Goal: Check status: Check status

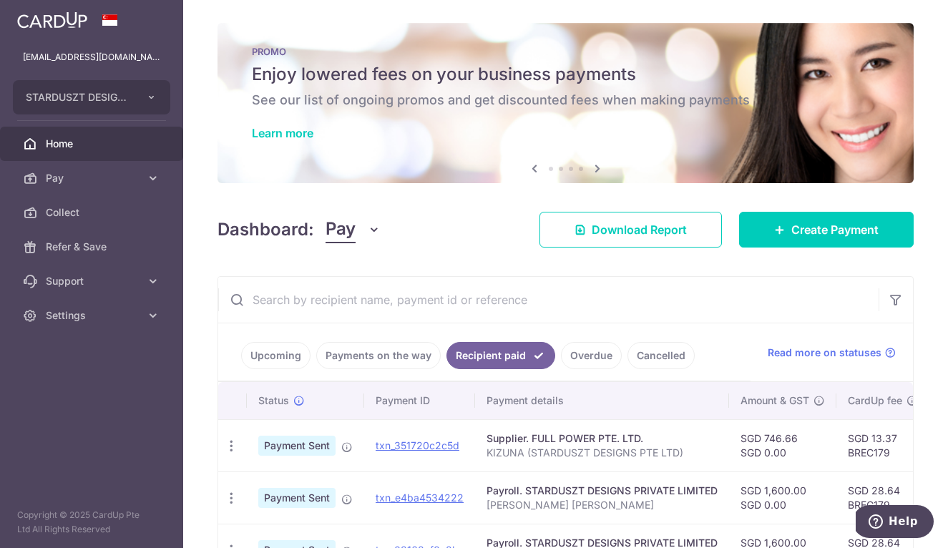
scroll to position [309, 0]
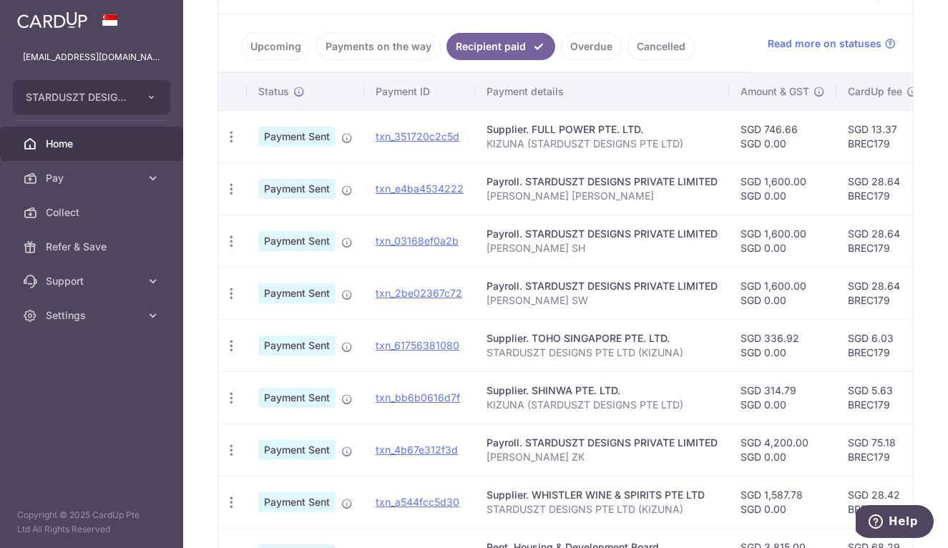
click at [361, 41] on link "Payments on the way" at bounding box center [378, 46] width 124 height 27
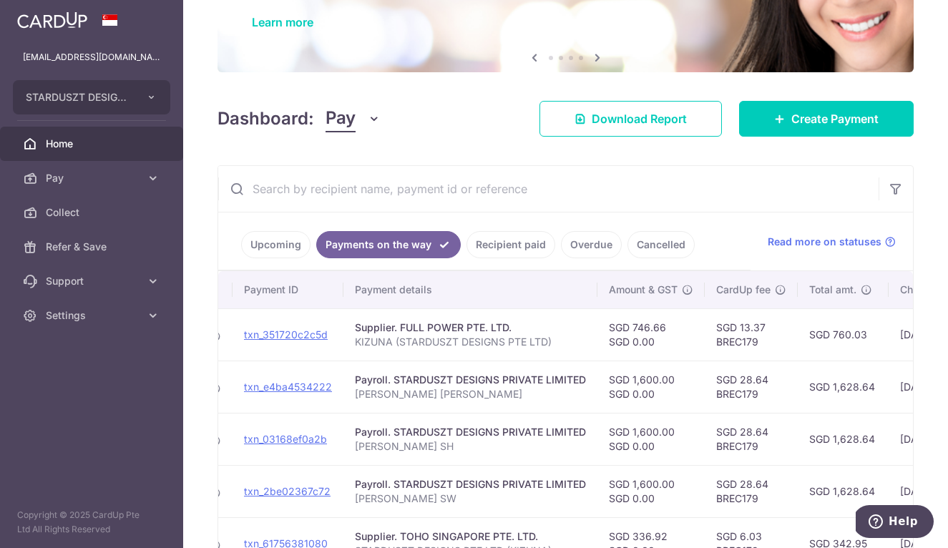
scroll to position [77, 0]
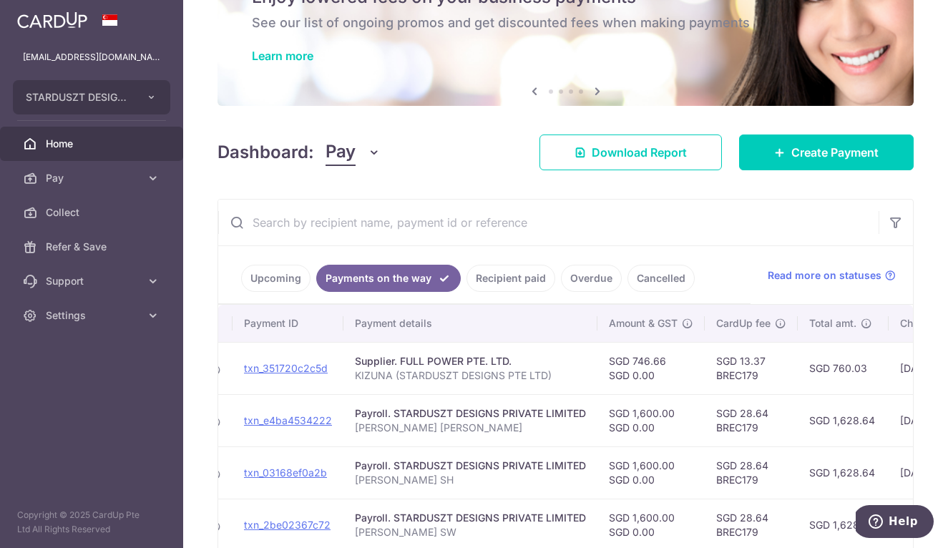
click at [490, 273] on link "Recipient paid" at bounding box center [510, 278] width 89 height 27
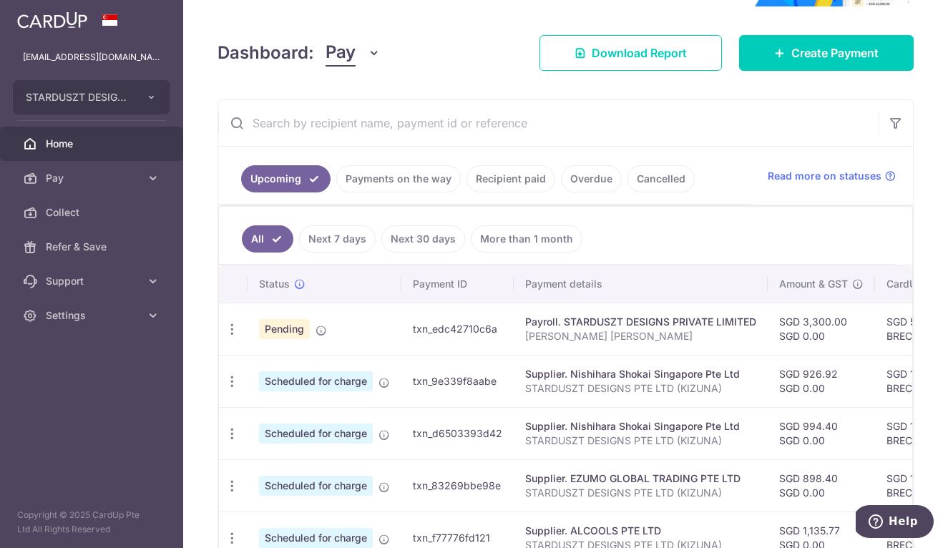
click at [404, 177] on link "Payments on the way" at bounding box center [398, 178] width 124 height 27
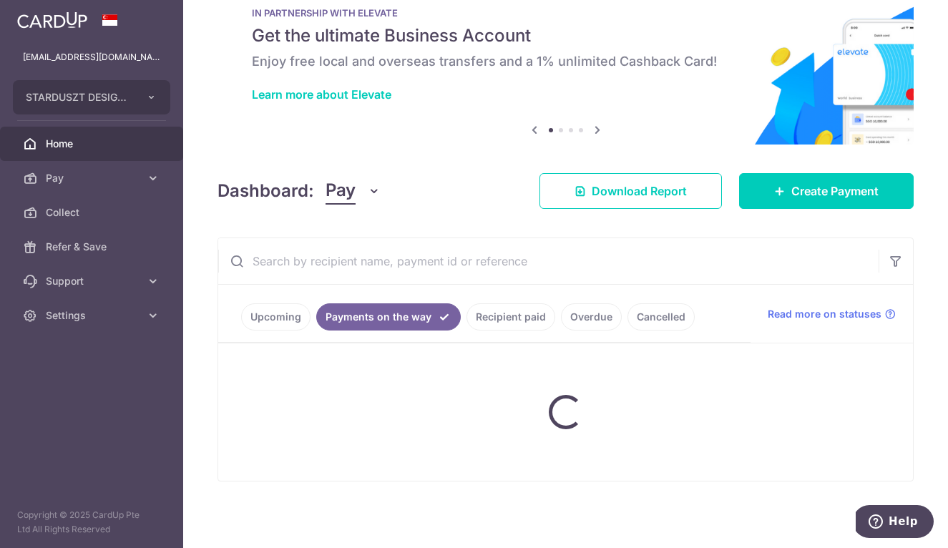
scroll to position [1, 0]
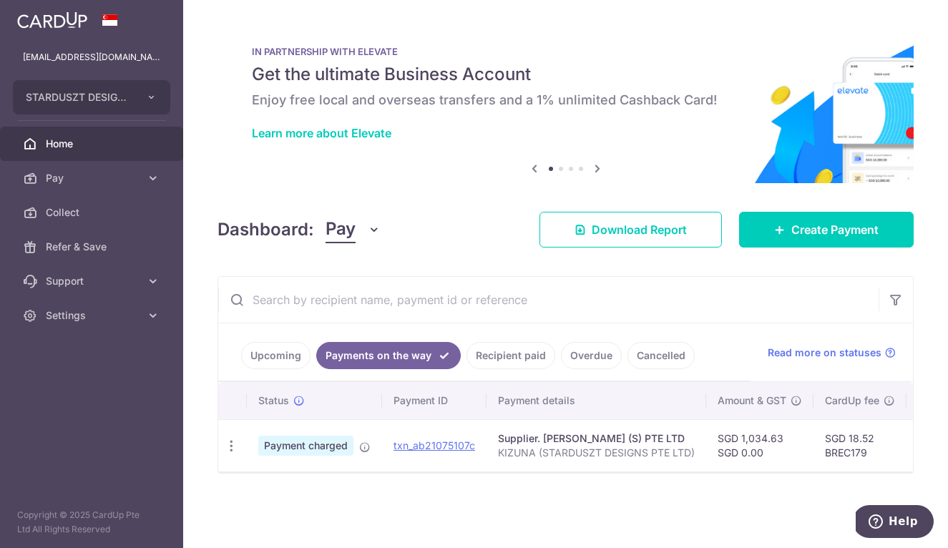
click at [502, 359] on link "Recipient paid" at bounding box center [510, 355] width 89 height 27
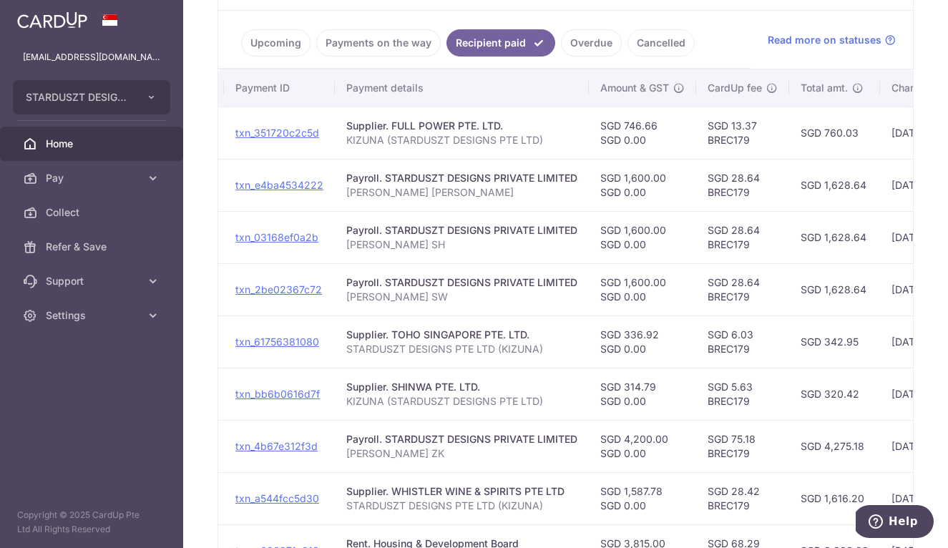
scroll to position [0, 145]
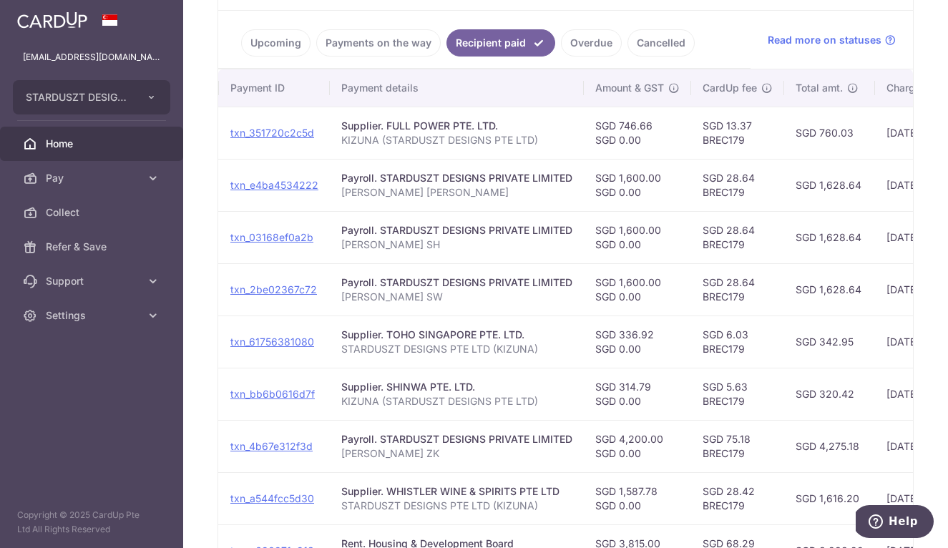
click at [835, 184] on td "SGD 1,628.64" at bounding box center [829, 185] width 91 height 52
copy td "1,628.64"
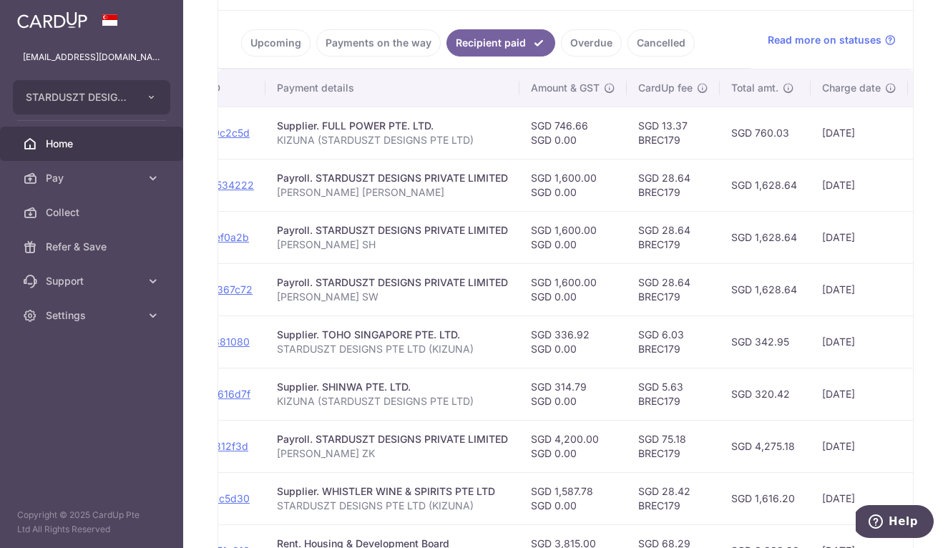
scroll to position [0, 200]
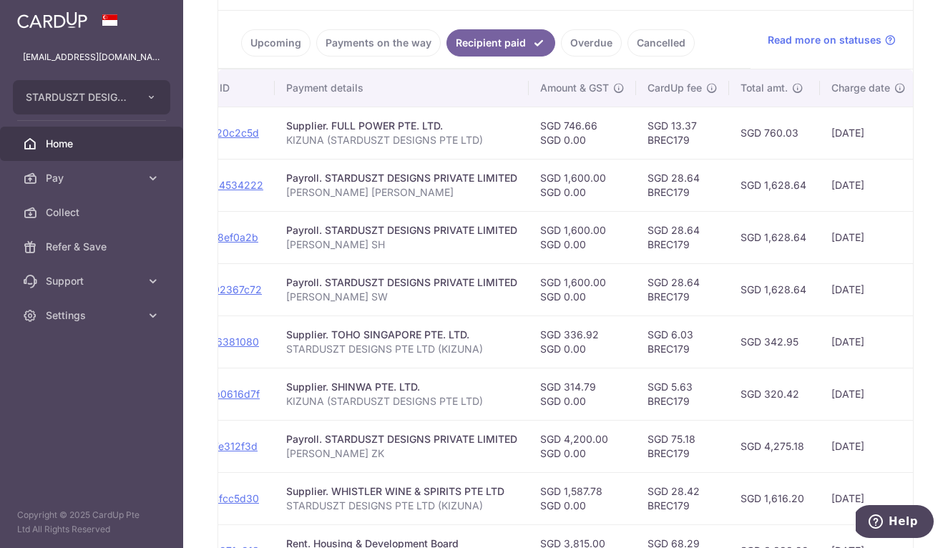
click at [388, 47] on link "Payments on the way" at bounding box center [378, 42] width 124 height 27
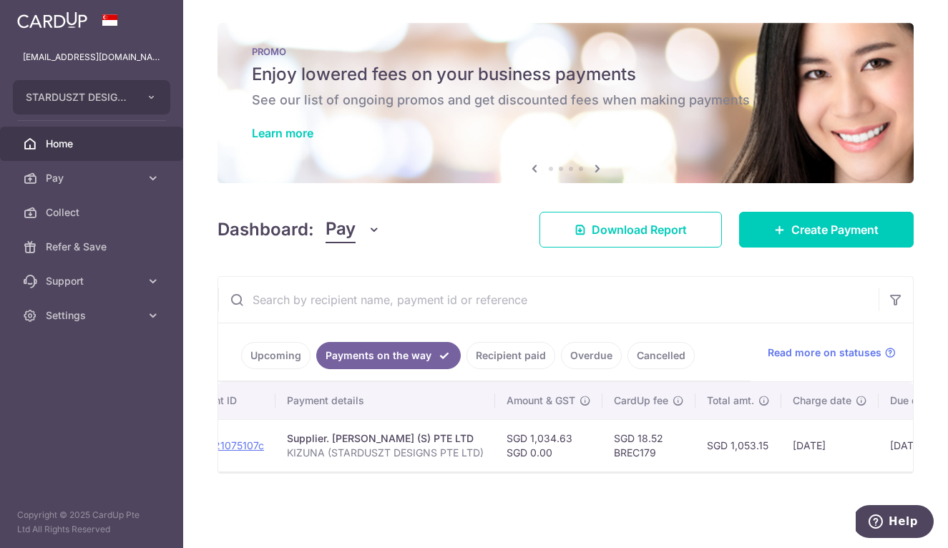
scroll to position [0, 187]
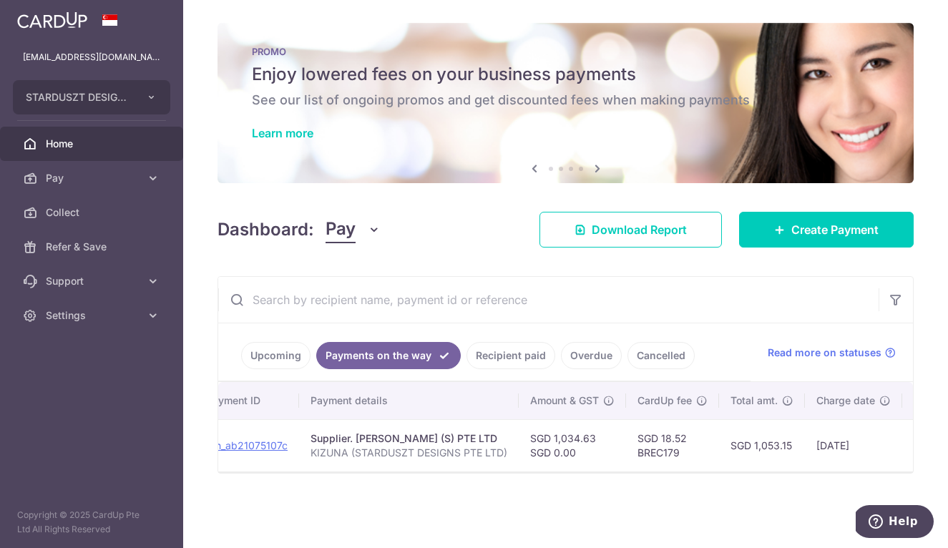
click at [768, 446] on td "SGD 1,053.15" at bounding box center [762, 445] width 86 height 52
copy td "1,053.15"
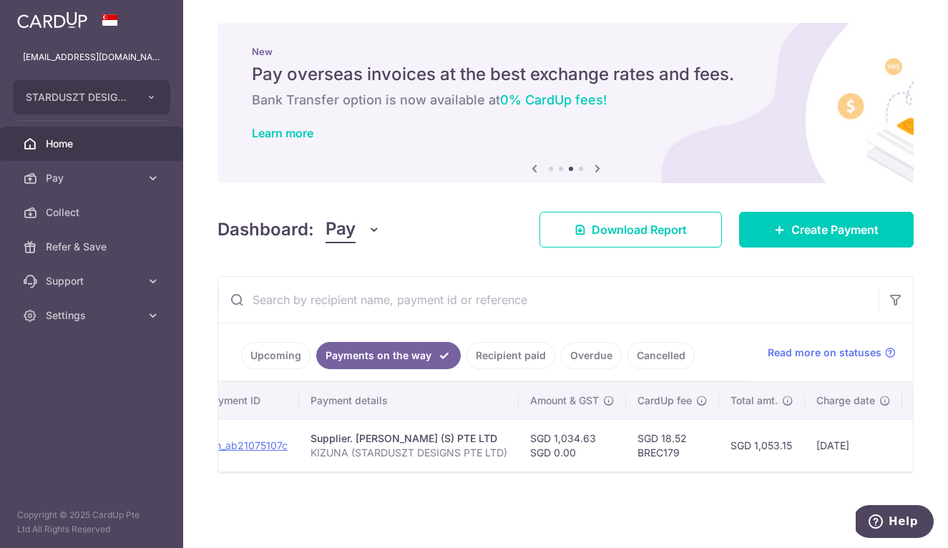
click at [507, 355] on link "Recipient paid" at bounding box center [510, 355] width 89 height 27
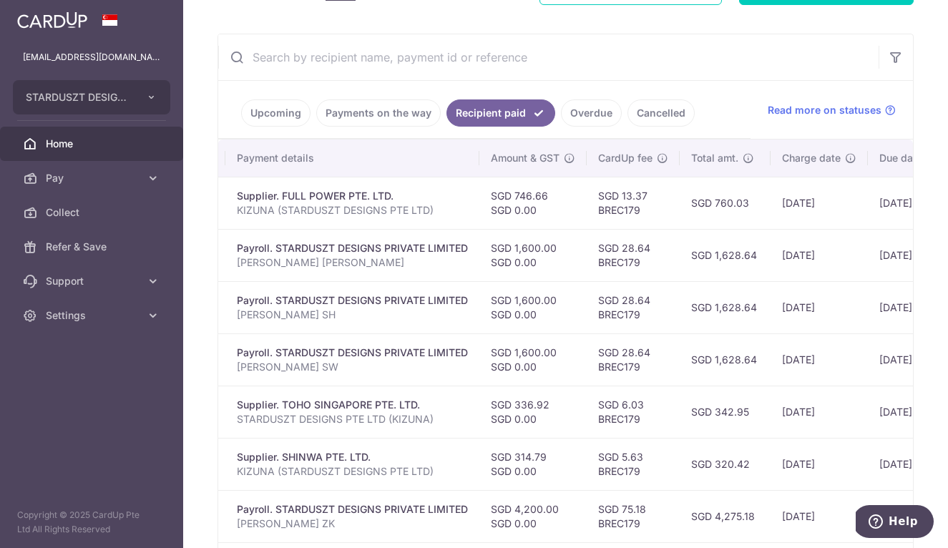
scroll to position [0, 263]
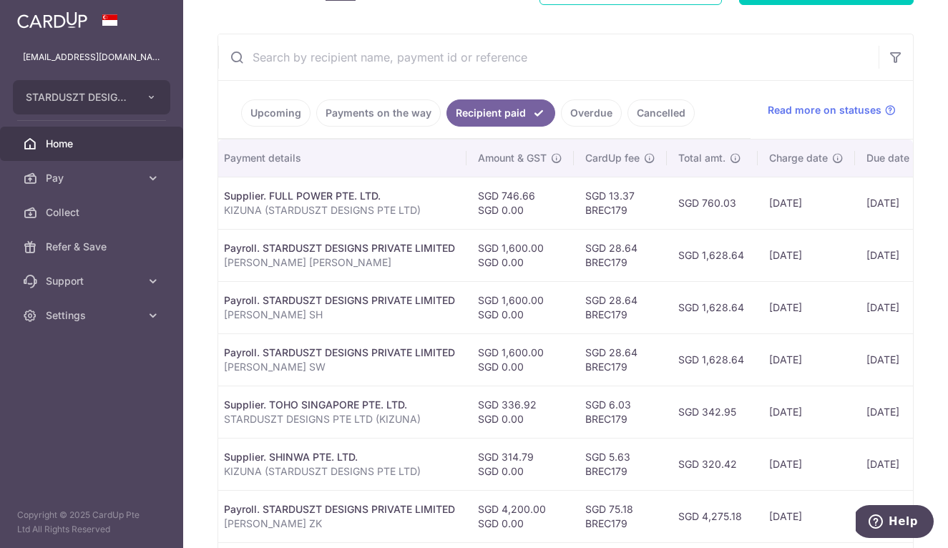
click at [703, 203] on td "SGD 760.03" at bounding box center [712, 203] width 91 height 52
copy td "760.03"
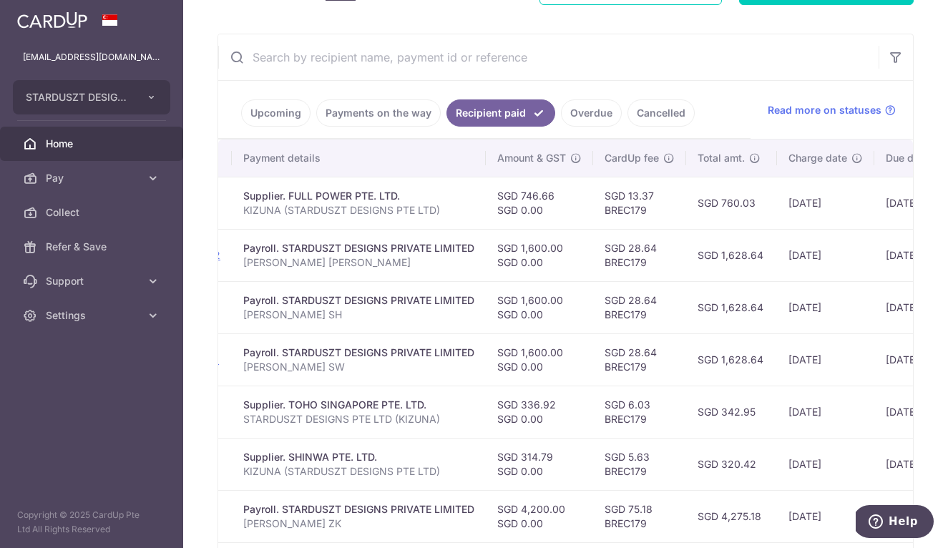
scroll to position [0, 167]
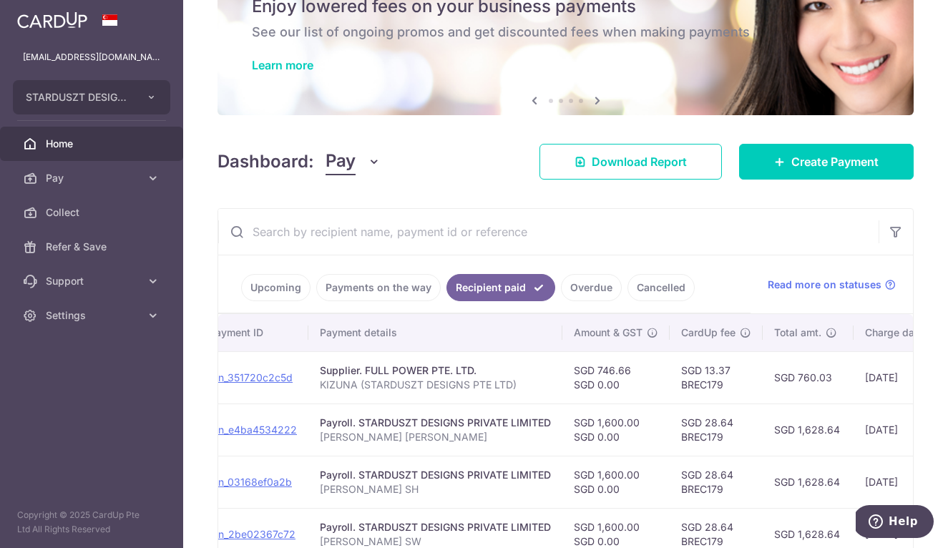
click at [281, 294] on link "Upcoming" at bounding box center [275, 287] width 69 height 27
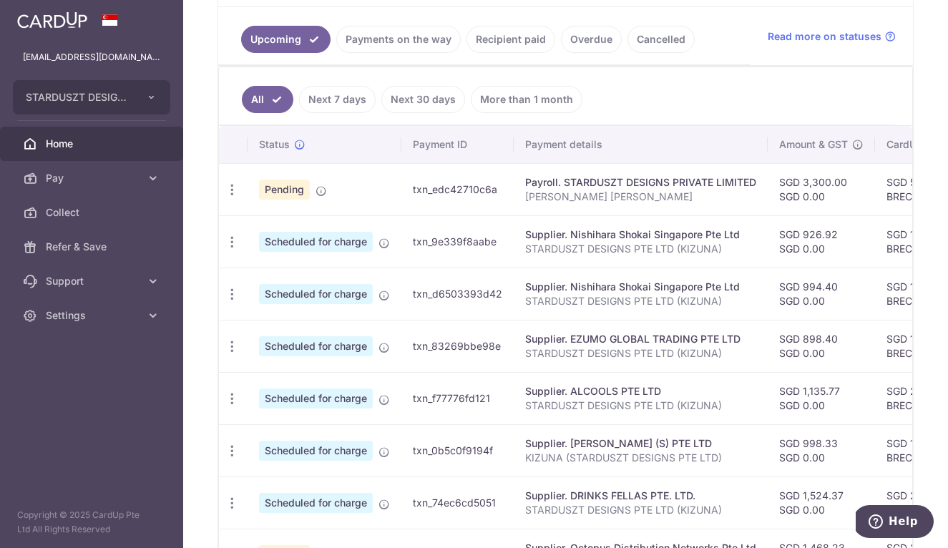
scroll to position [321, 0]
